Goal: Information Seeking & Learning: Learn about a topic

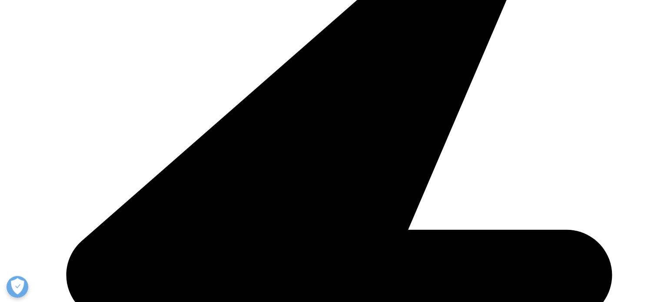
scroll to position [2258, 0]
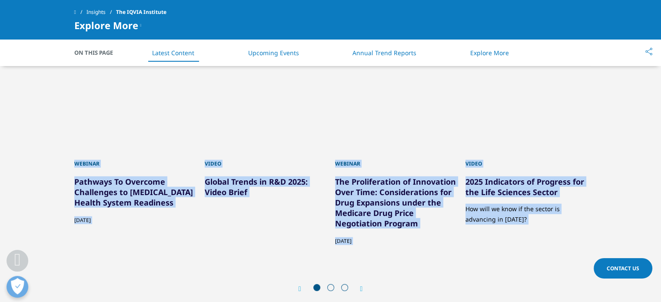
drag, startPoint x: 622, startPoint y: 255, endPoint x: 43, endPoint y: 142, distance: 589.8
click at [41, 143] on div "Explore the Latest Our Thinking Webinar Pathways To Overcome Challenges to [MED…" at bounding box center [330, 162] width 635 height 277
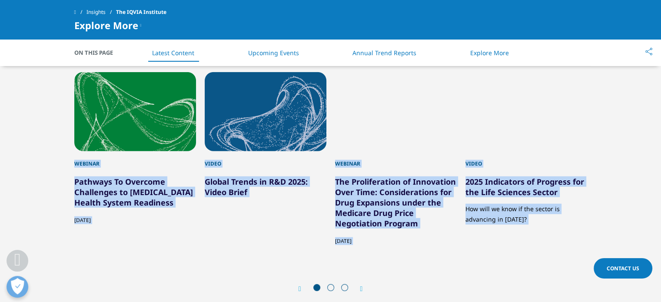
click at [36, 160] on div "Explore the Latest Our Thinking Webinar Pathways To Overcome Challenges to [MED…" at bounding box center [330, 162] width 635 height 277
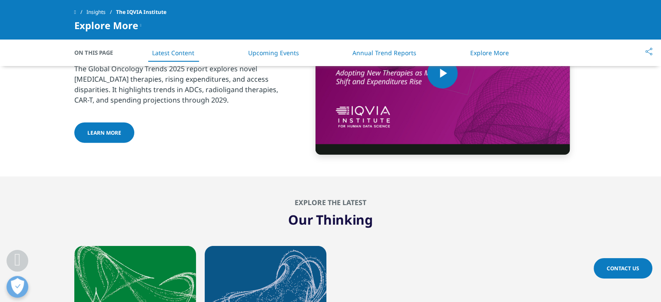
scroll to position [1824, 0]
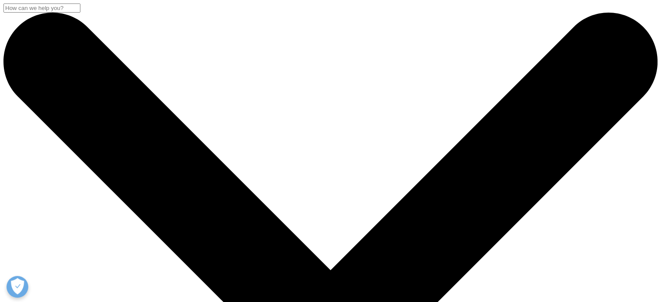
scroll to position [853, 512]
